Goal: Task Accomplishment & Management: Manage account settings

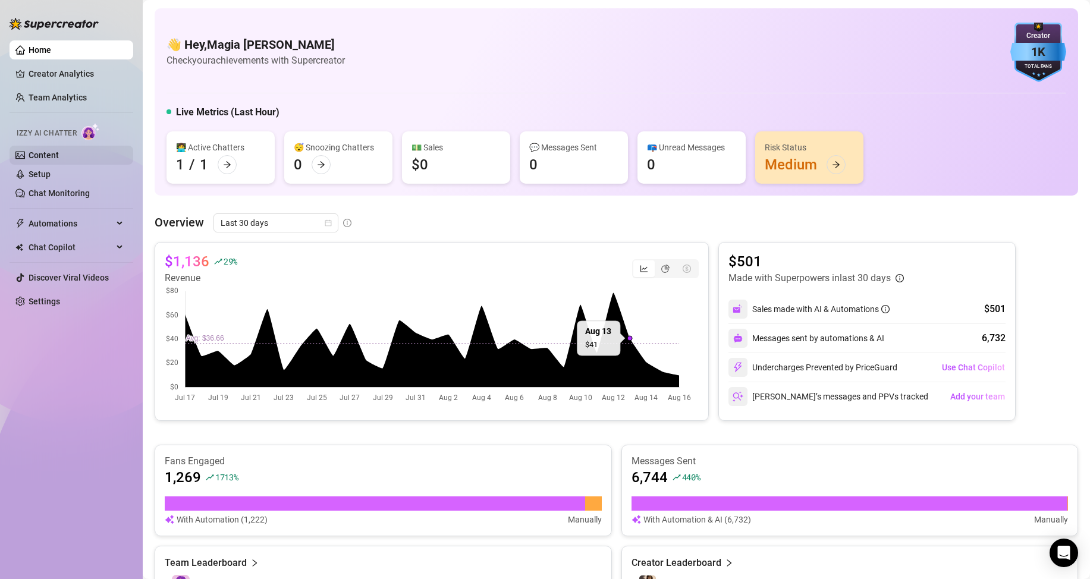
click at [50, 153] on link "Content" at bounding box center [44, 155] width 30 height 10
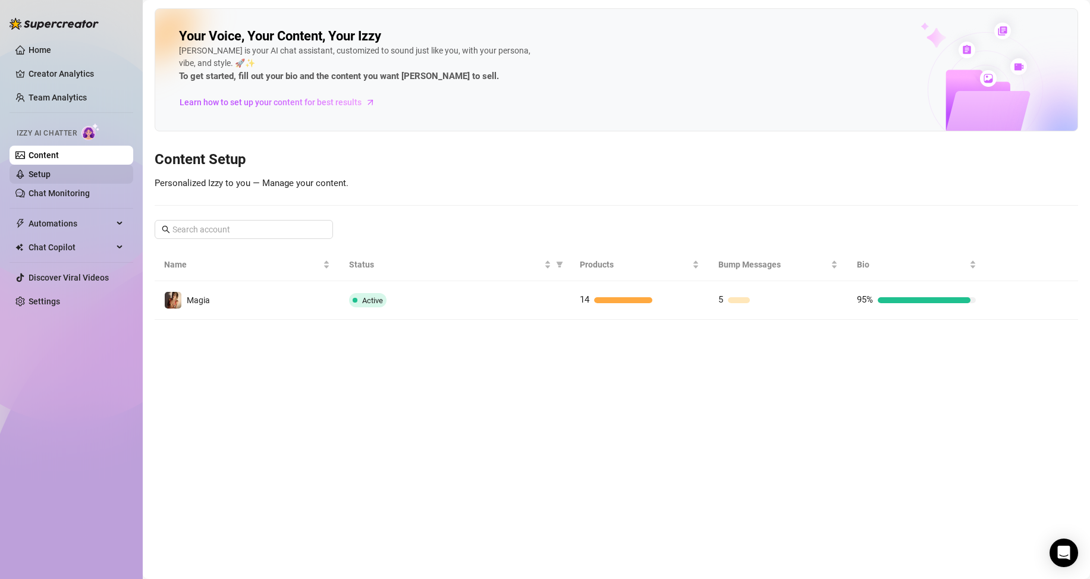
click at [51, 178] on link "Setup" at bounding box center [40, 175] width 22 height 10
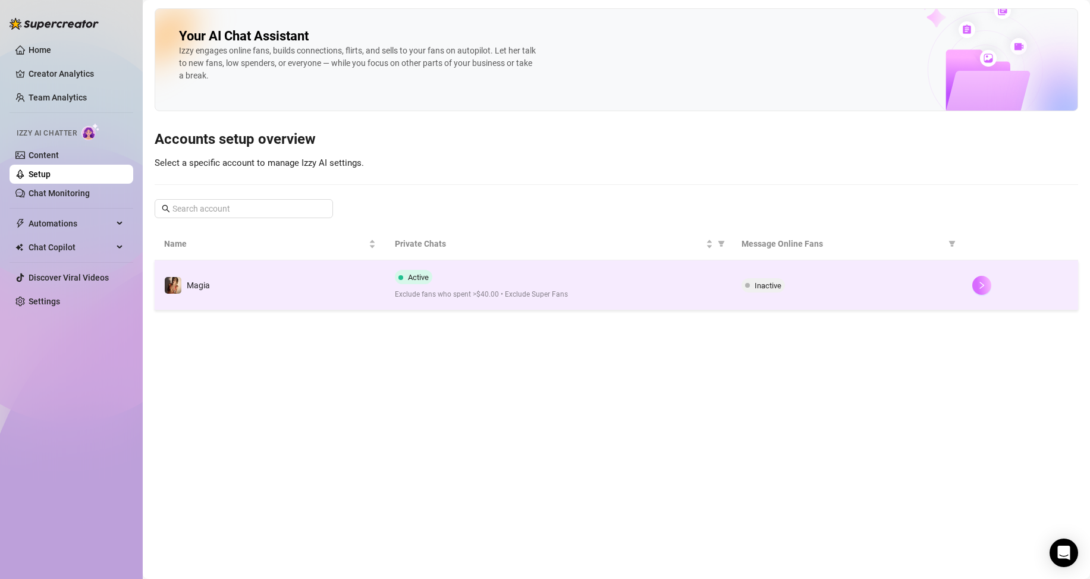
click at [981, 285] on icon "right" at bounding box center [982, 285] width 8 height 8
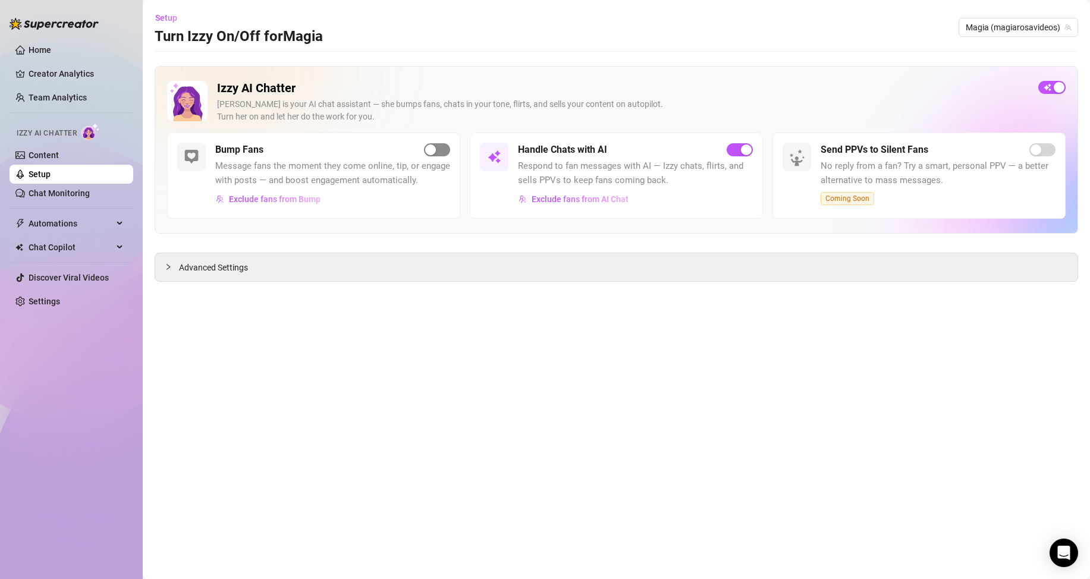
click at [432, 149] on div "button" at bounding box center [430, 150] width 11 height 11
click at [58, 192] on link "Chat Monitoring" at bounding box center [59, 194] width 61 height 10
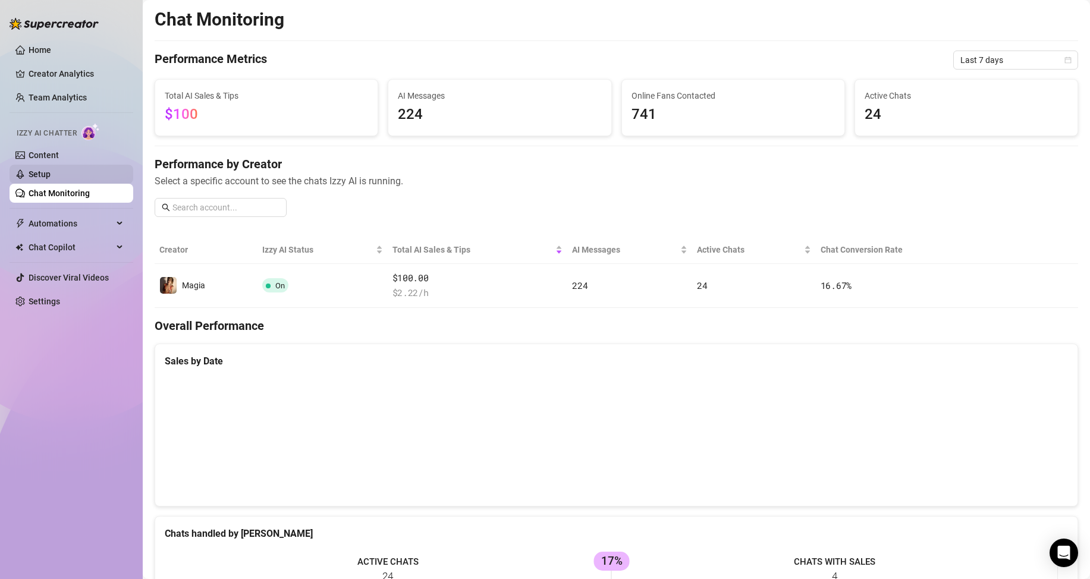
click at [51, 175] on link "Setup" at bounding box center [40, 175] width 22 height 10
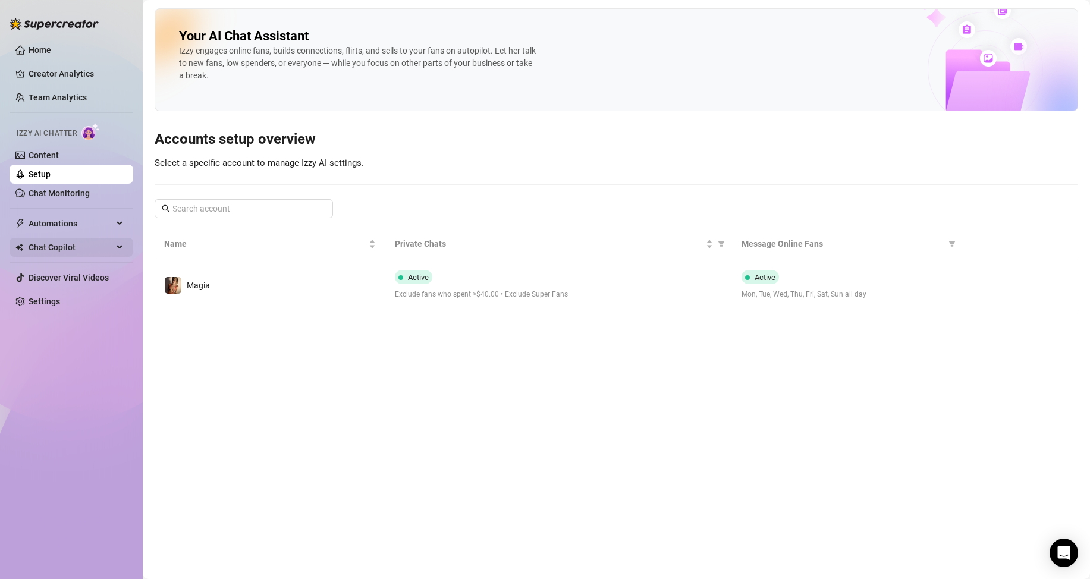
click at [114, 244] on div "Chat Copilot" at bounding box center [72, 247] width 124 height 19
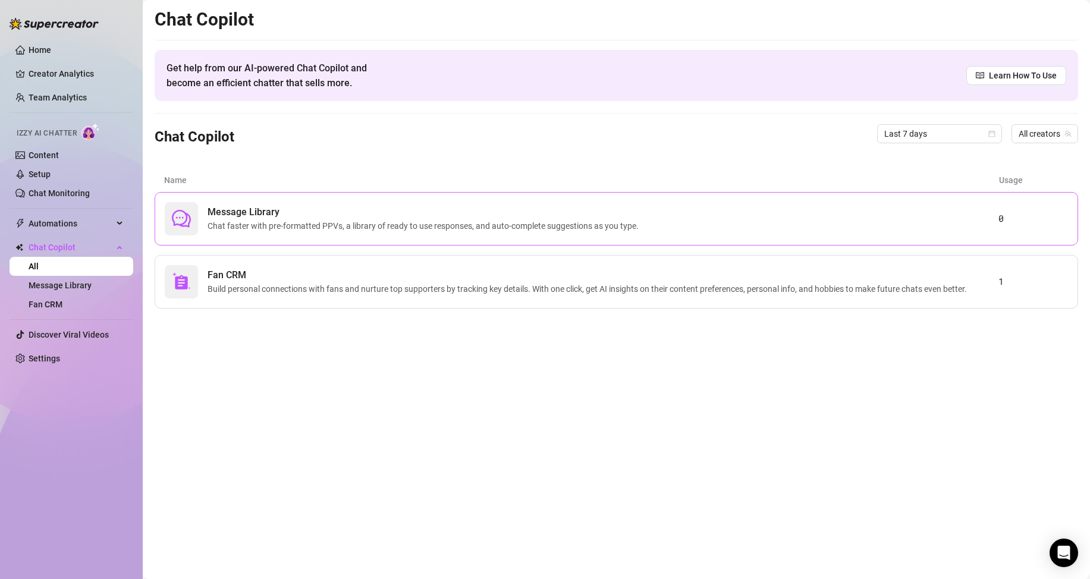
click at [269, 211] on span "Message Library" at bounding box center [426, 212] width 436 height 14
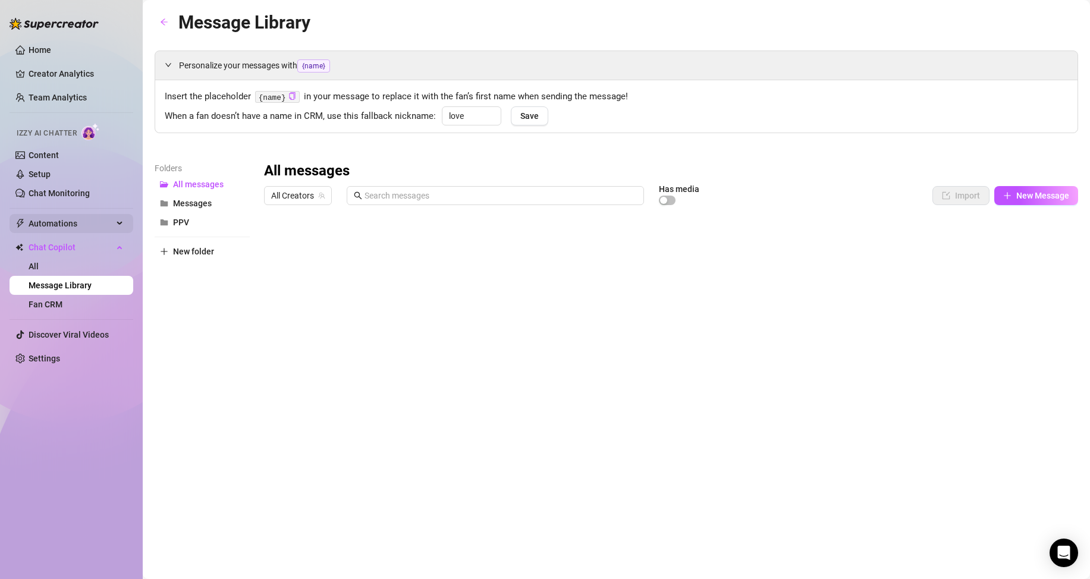
click at [68, 219] on span "Automations" at bounding box center [71, 223] width 84 height 19
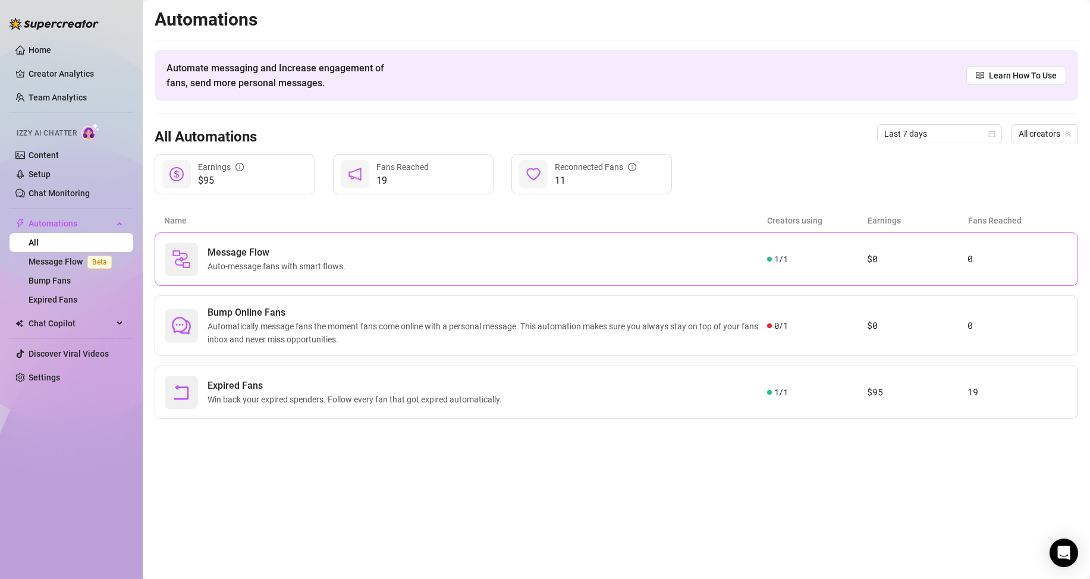
click at [736, 250] on div "Message Flow Auto-message fans with smart flows." at bounding box center [466, 259] width 602 height 33
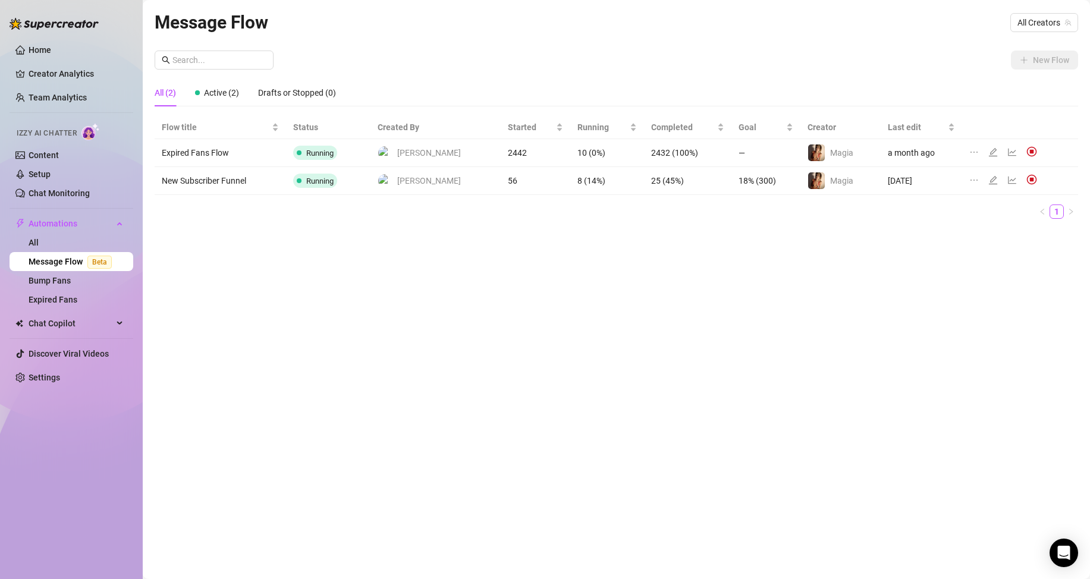
click at [1027, 181] on img at bounding box center [1032, 179] width 11 height 11
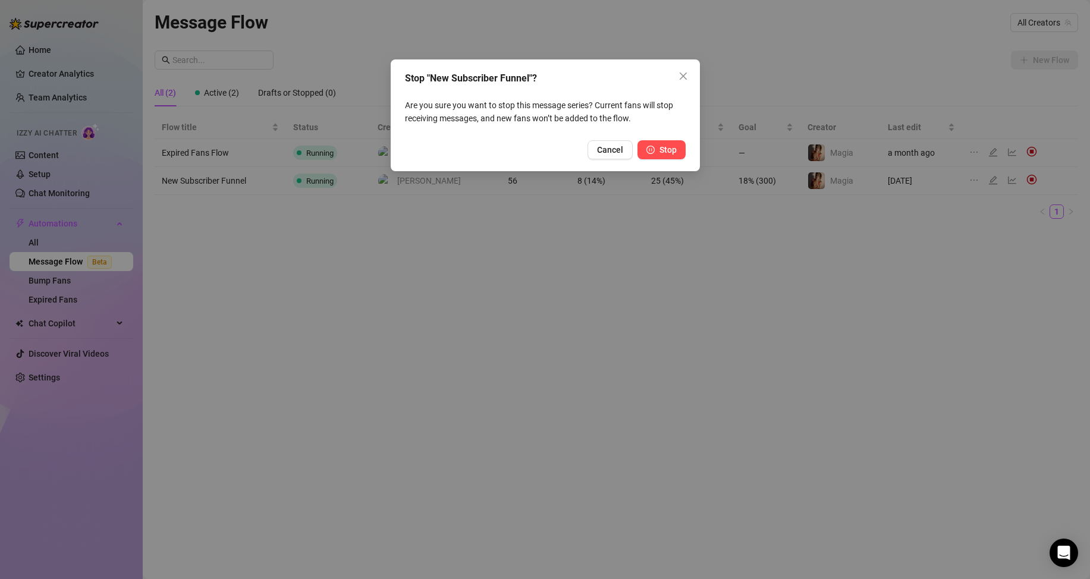
click at [646, 147] on icon "pause-circle" at bounding box center [650, 150] width 8 height 8
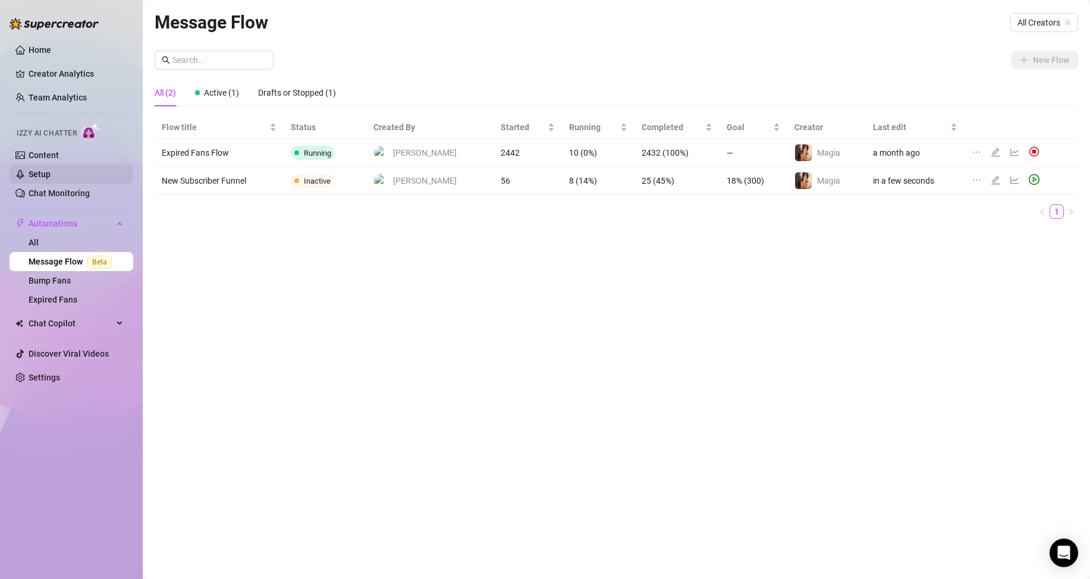
click at [50, 170] on link "Setup" at bounding box center [40, 175] width 22 height 10
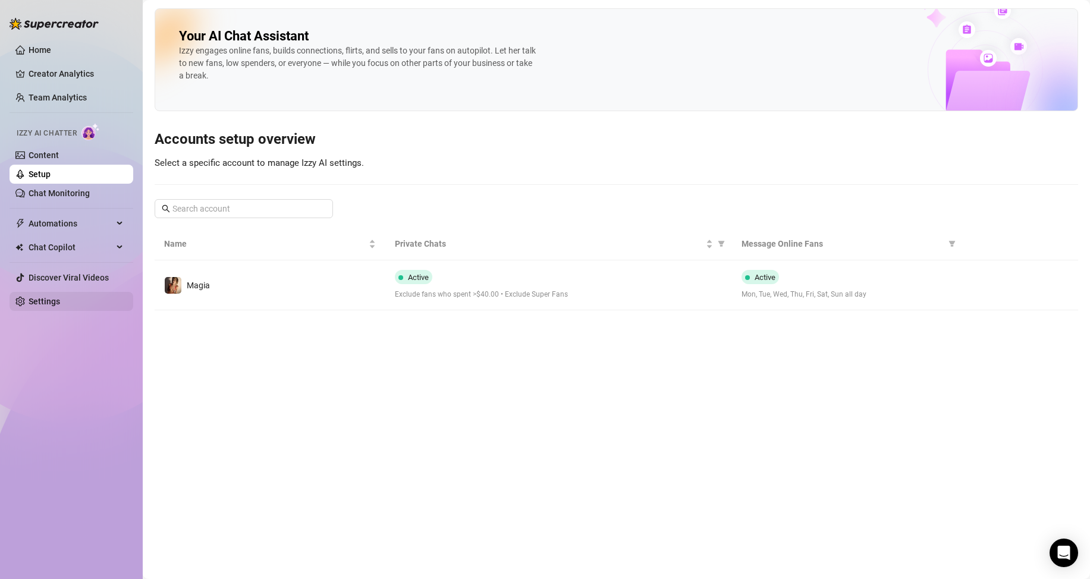
click at [52, 300] on link "Settings" at bounding box center [45, 302] width 32 height 10
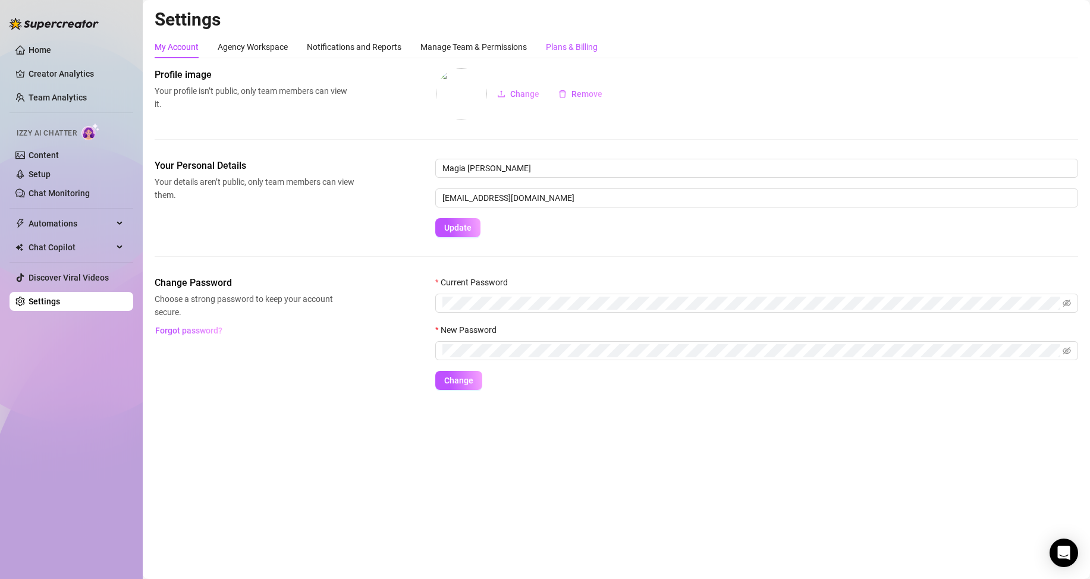
click at [566, 46] on div "Plans & Billing" at bounding box center [572, 46] width 52 height 13
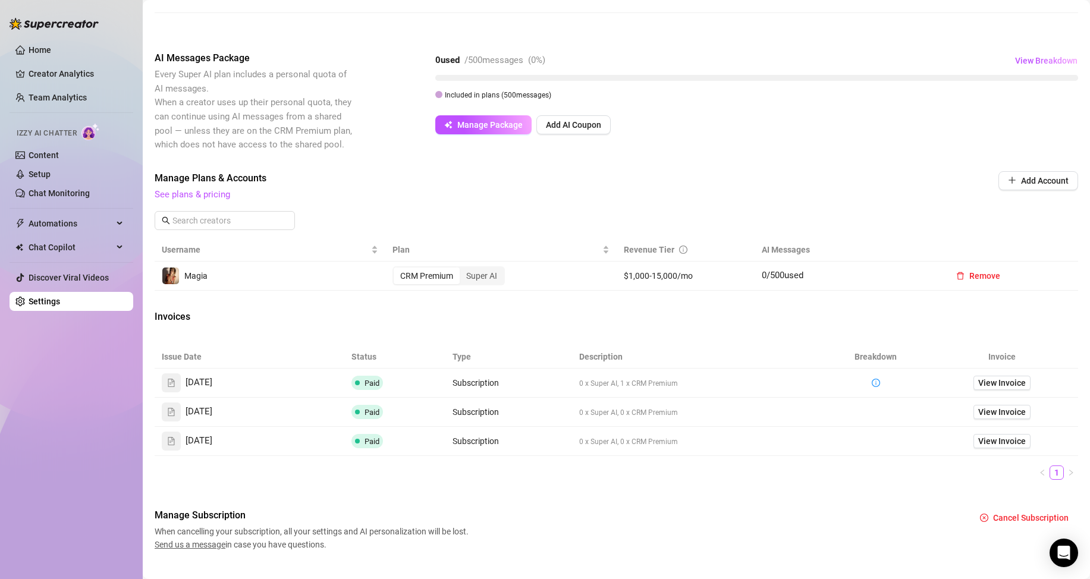
scroll to position [221, 0]
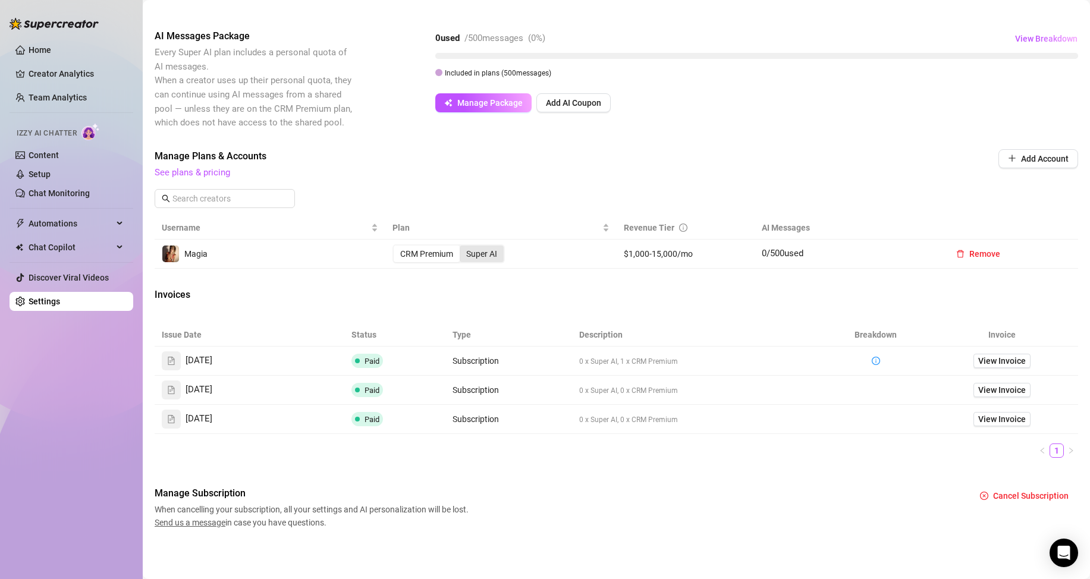
click at [477, 253] on div "Super AI" at bounding box center [482, 254] width 44 height 17
click at [463, 247] on input "Super AI" at bounding box center [463, 247] width 0 height 0
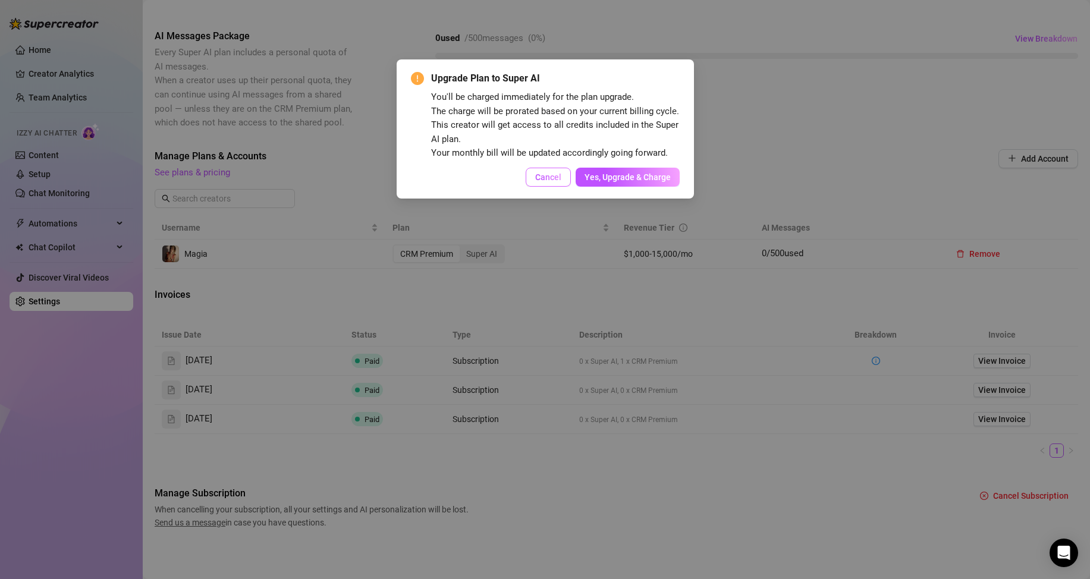
click at [542, 176] on span "Cancel" at bounding box center [548, 177] width 26 height 10
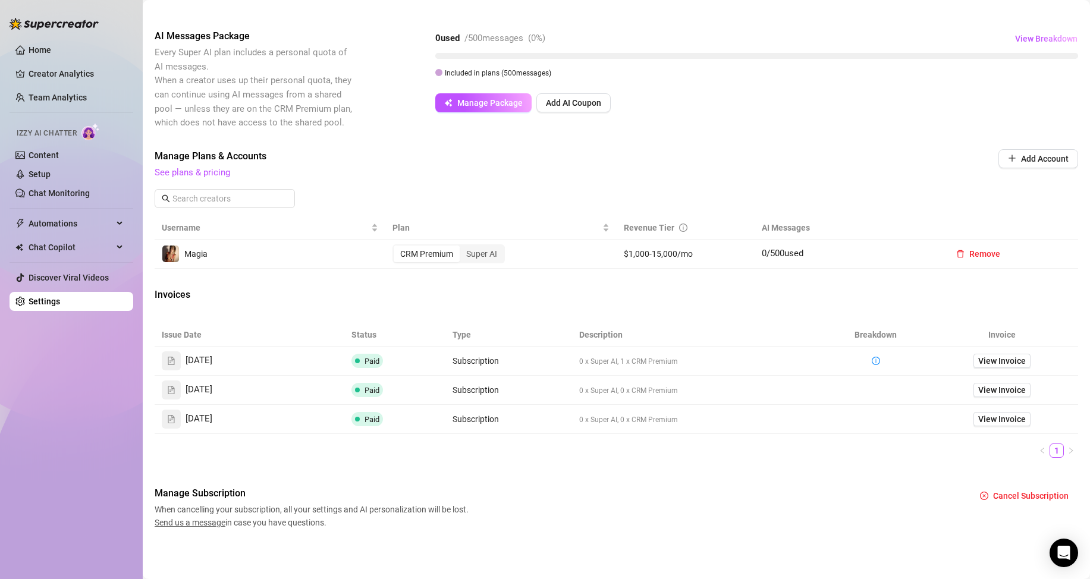
click at [413, 251] on div "CRM Premium" at bounding box center [427, 254] width 66 height 17
click at [397, 247] on input "CRM Premium" at bounding box center [397, 247] width 0 height 0
click at [420, 246] on div "CRM Premium" at bounding box center [427, 254] width 66 height 17
click at [397, 247] on input "CRM Premium" at bounding box center [397, 247] width 0 height 0
click at [1001, 361] on span "View Invoice" at bounding box center [1002, 360] width 48 height 13
